Goal: Information Seeking & Learning: Compare options

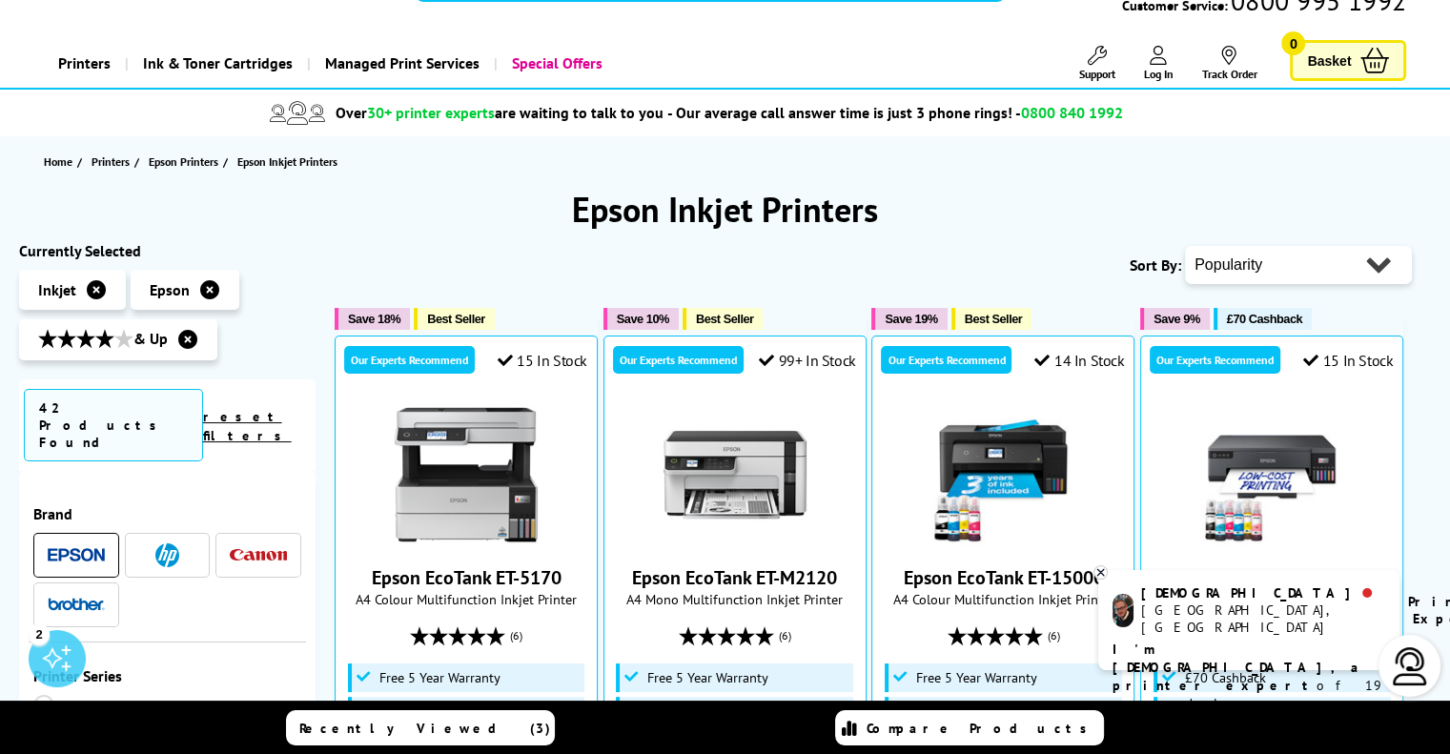
scroll to position [74, 0]
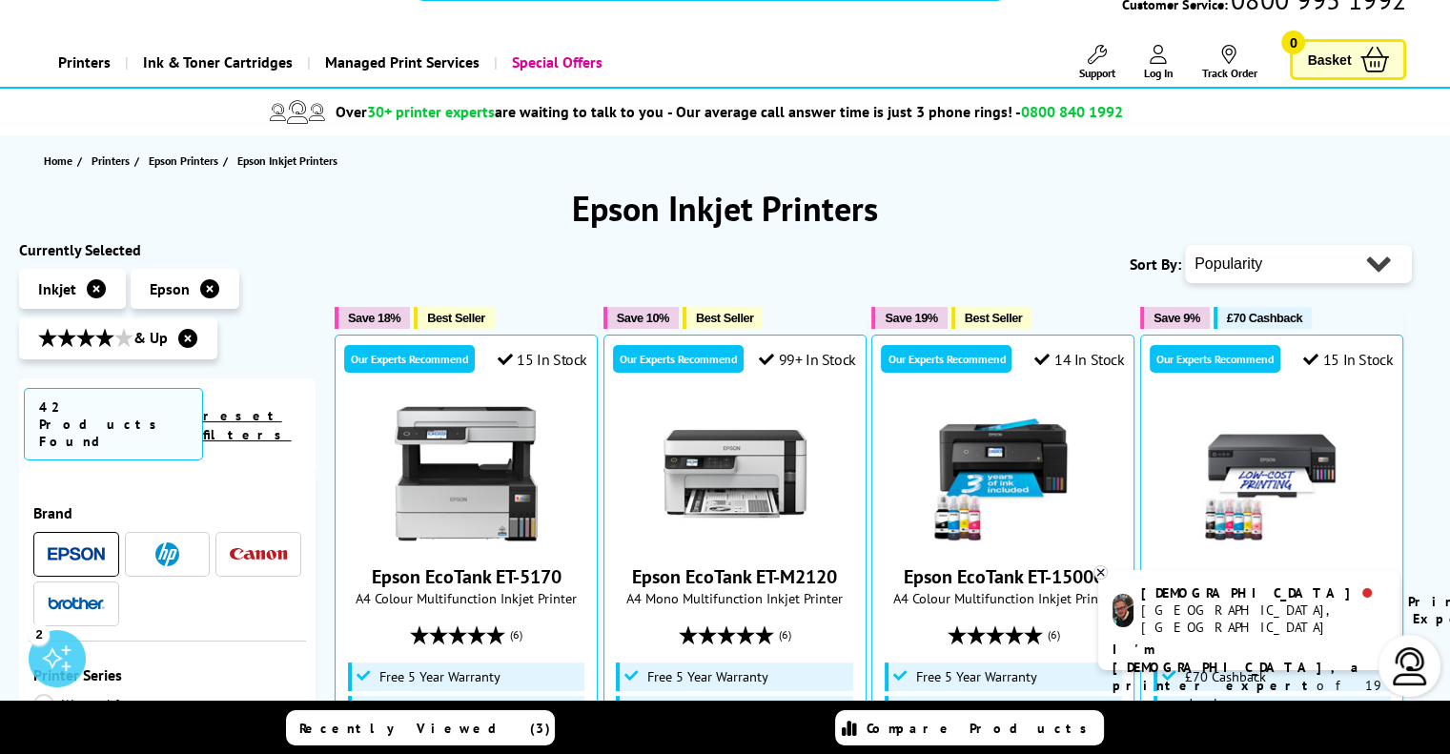
click at [1265, 266] on select "Popularity Rating Price - Low to High Price - High to Low Running Costs - Low t…" at bounding box center [1298, 264] width 227 height 38
click at [1272, 200] on h1 "Epson Inkjet Printers" at bounding box center [725, 208] width 1412 height 45
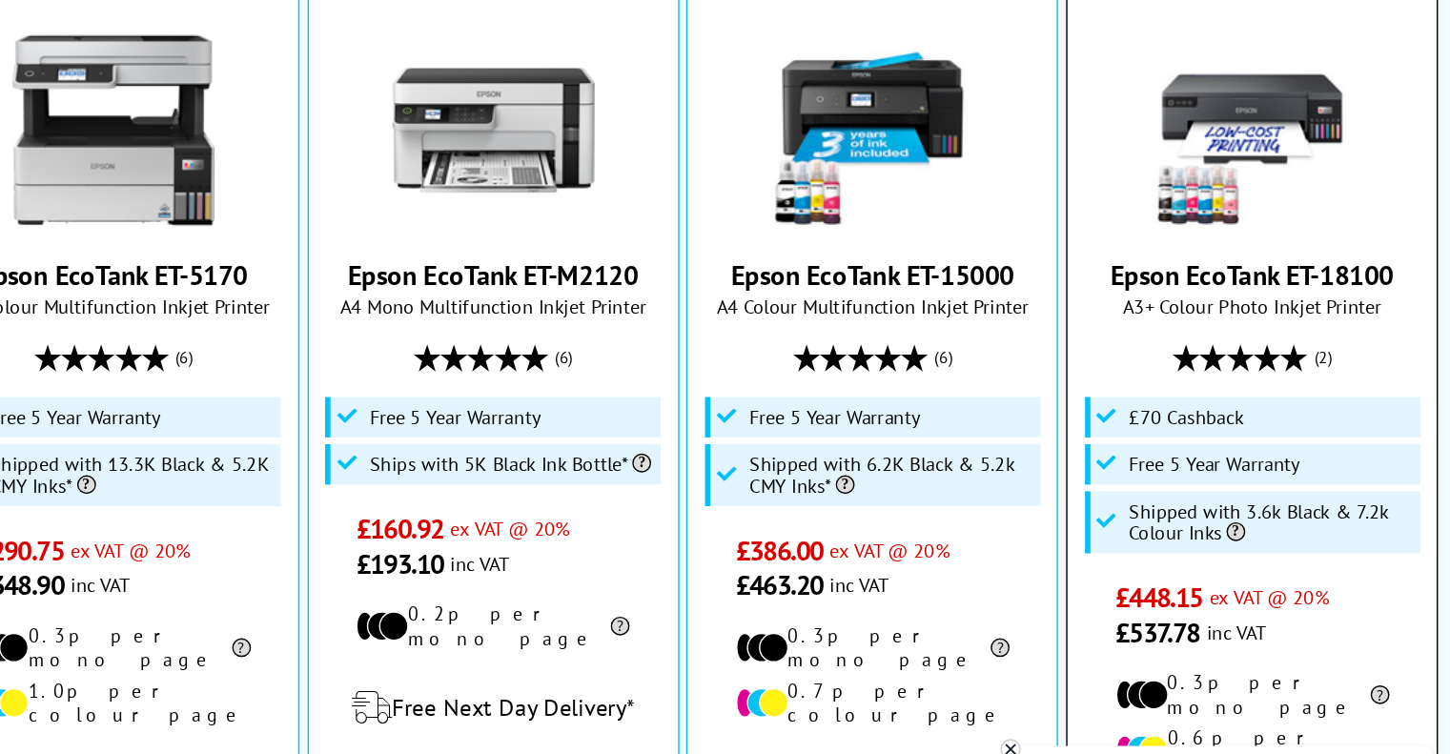
scroll to position [414, 0]
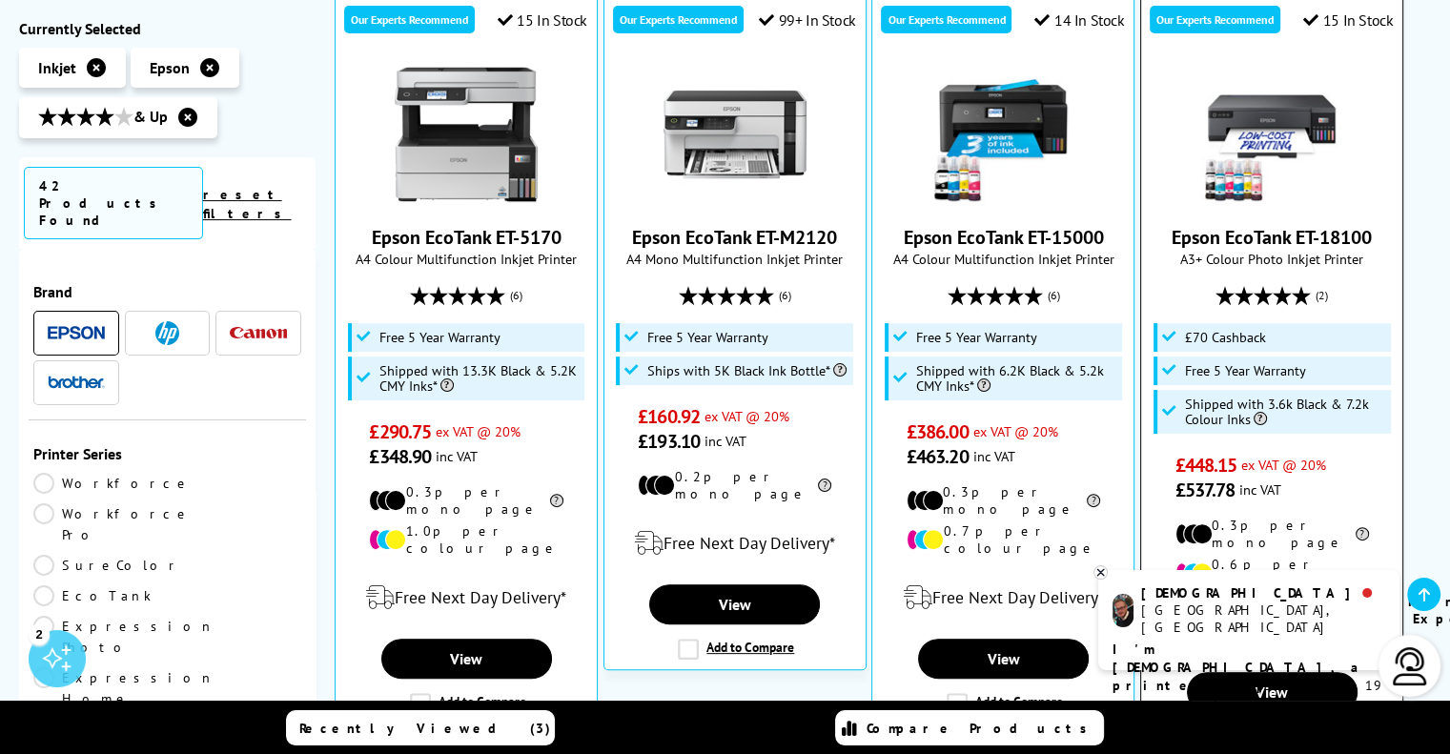
click at [1317, 145] on img at bounding box center [1271, 134] width 143 height 143
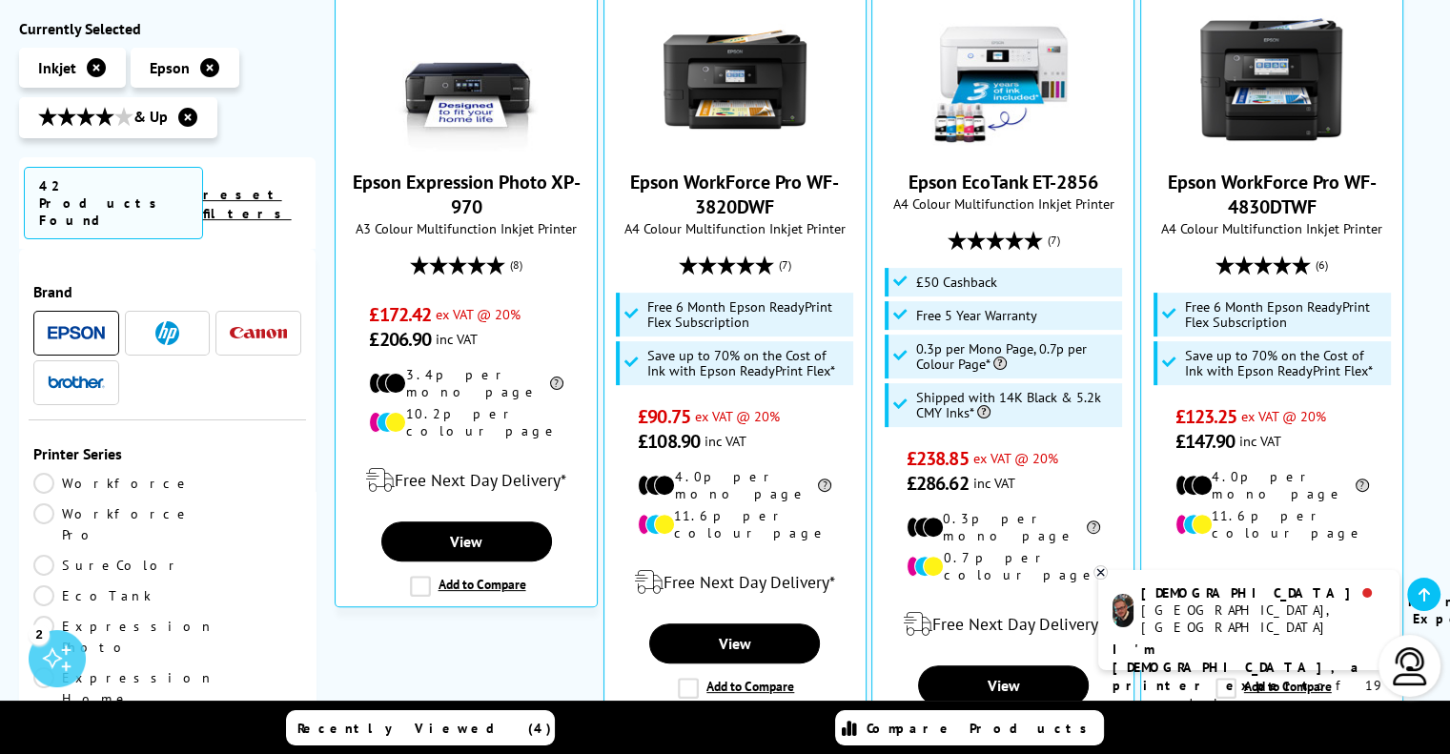
scroll to position [471, 0]
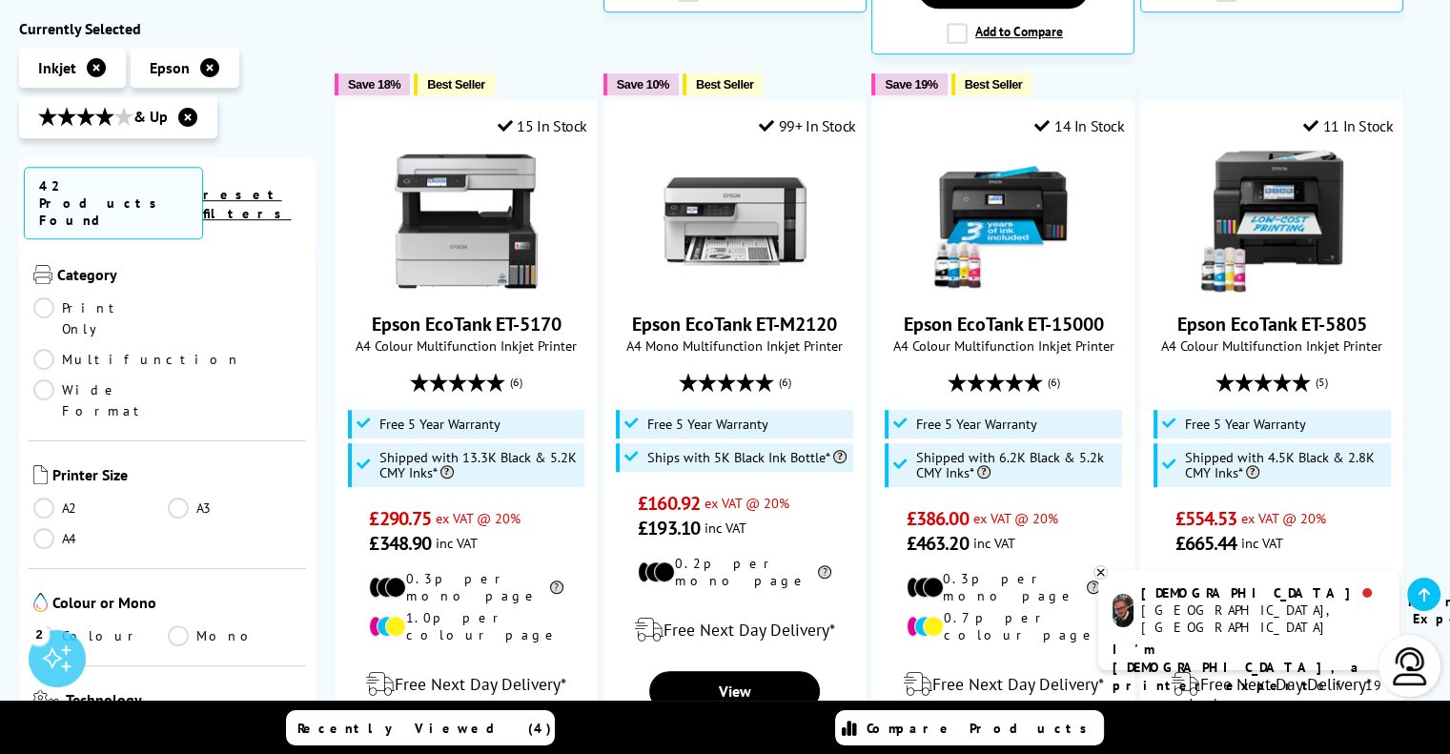
scroll to position [543, 0]
click at [65, 621] on link "Colour" at bounding box center [100, 631] width 134 height 21
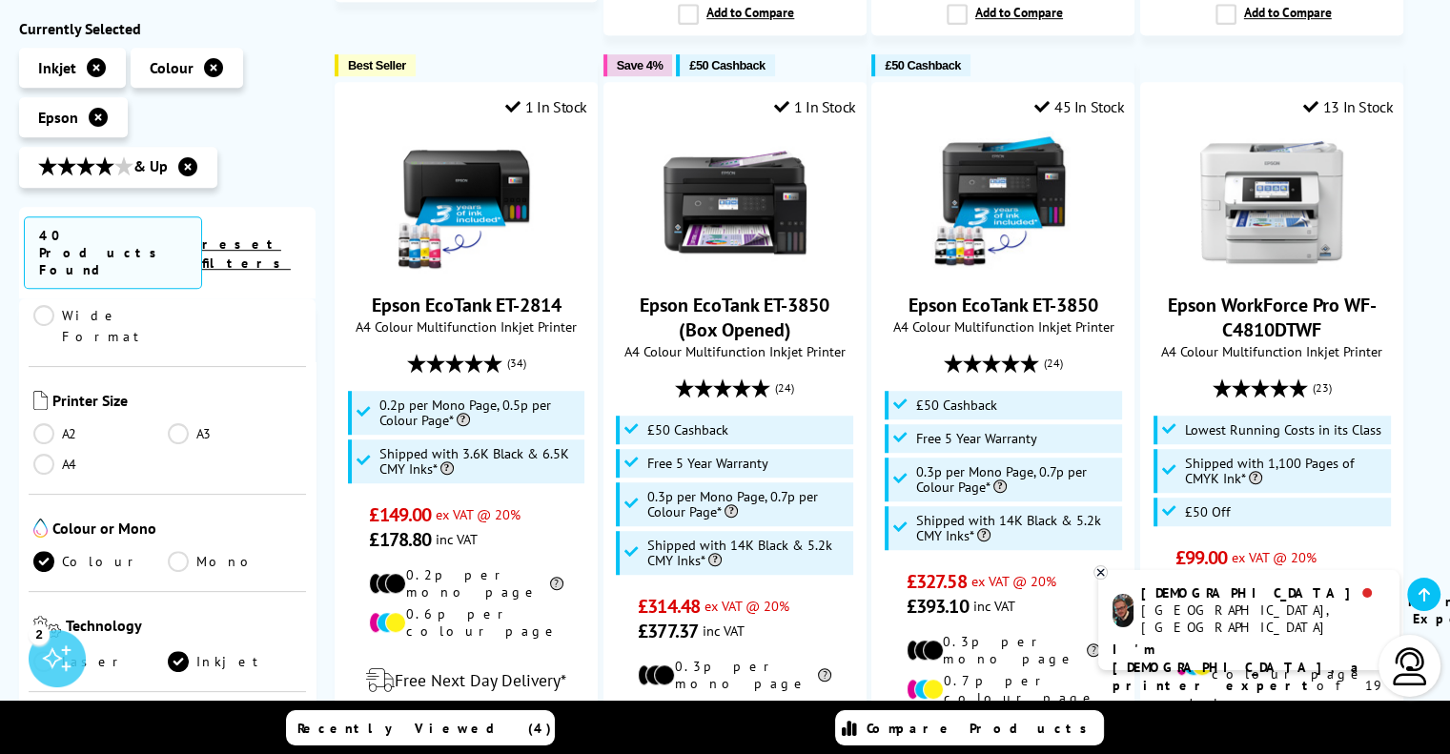
scroll to position [667, 0]
click at [126, 745] on link "Low Running Cost" at bounding box center [167, 755] width 268 height 21
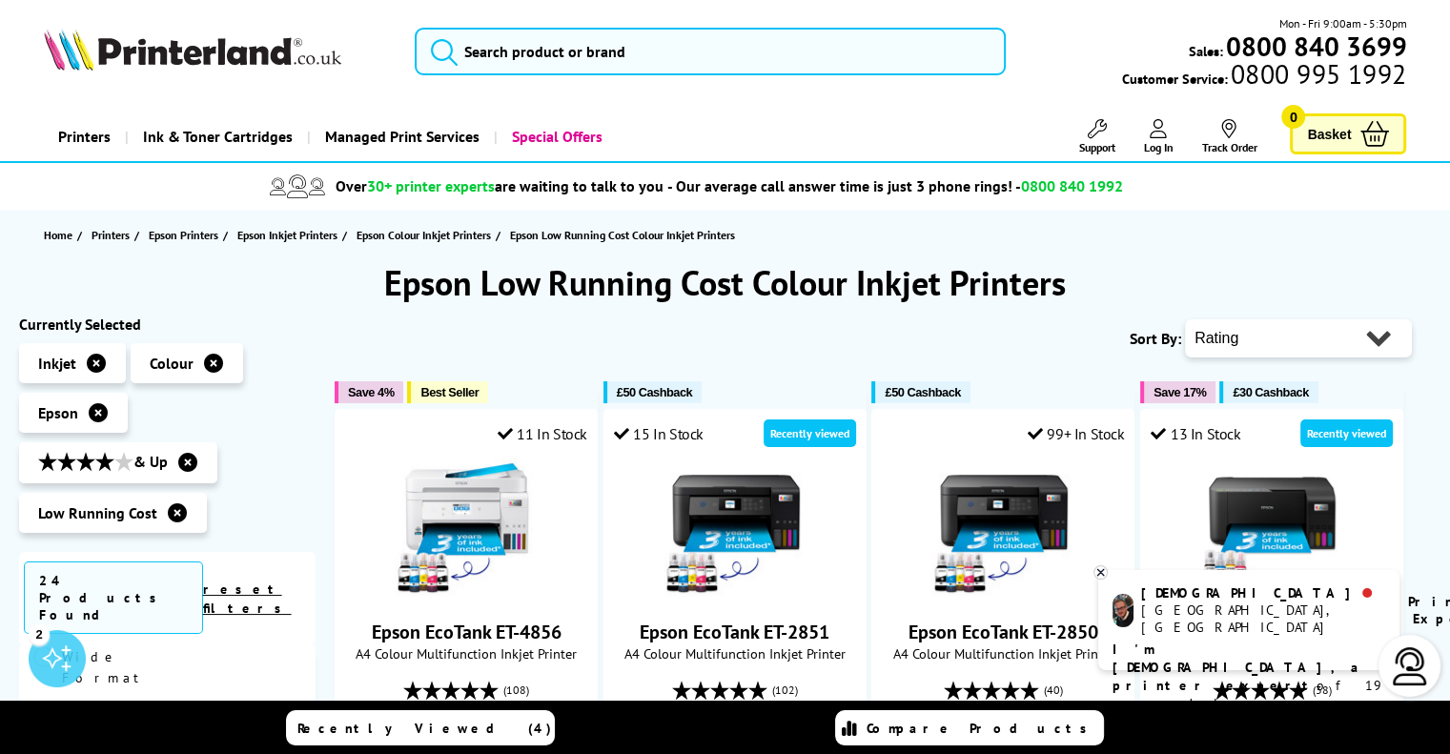
click at [1100, 571] on icon at bounding box center [1100, 572] width 12 height 14
